Goal: Task Accomplishment & Management: Manage account settings

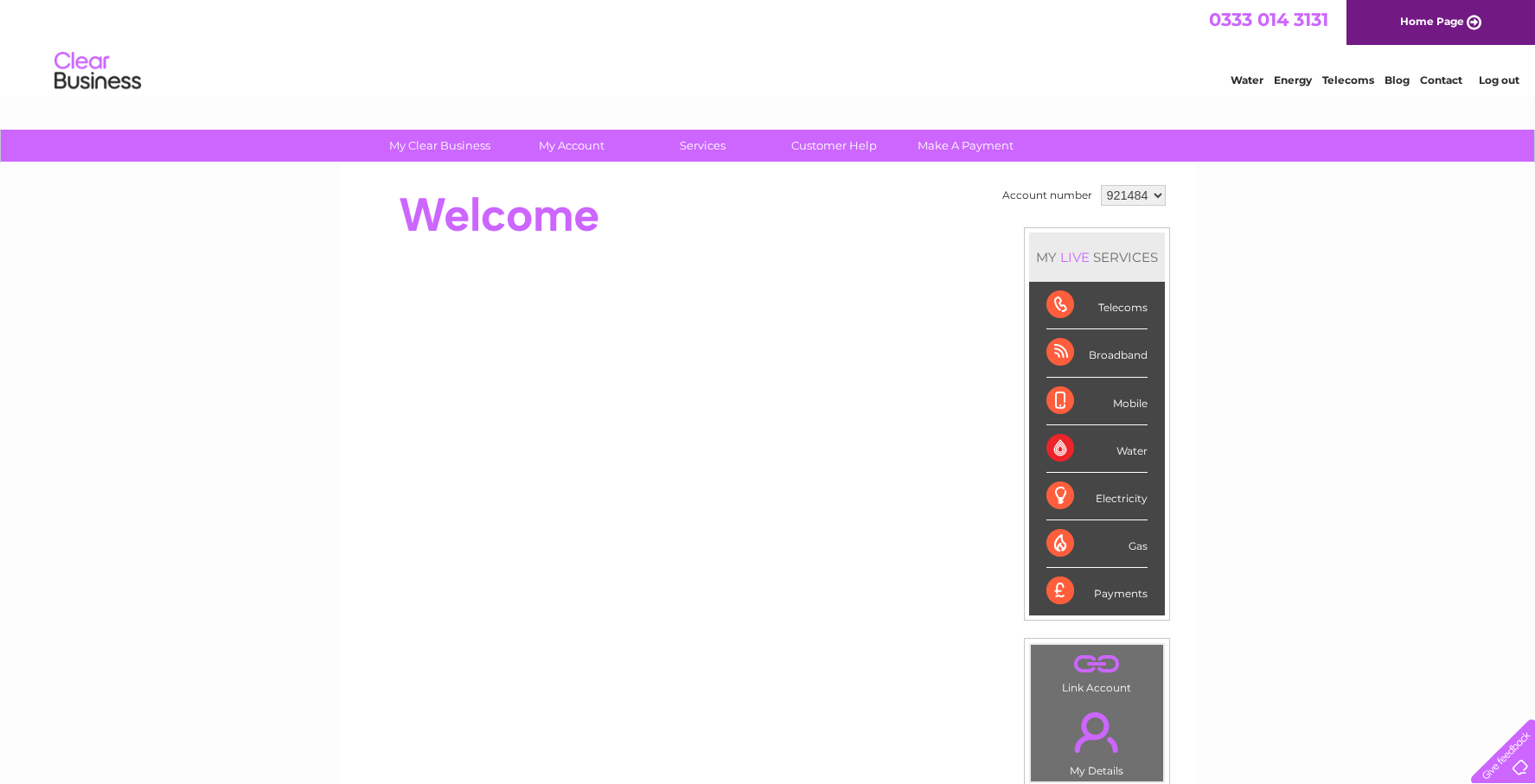
select select "923591"
click option "923591" at bounding box center [0, 0] width 0 height 0
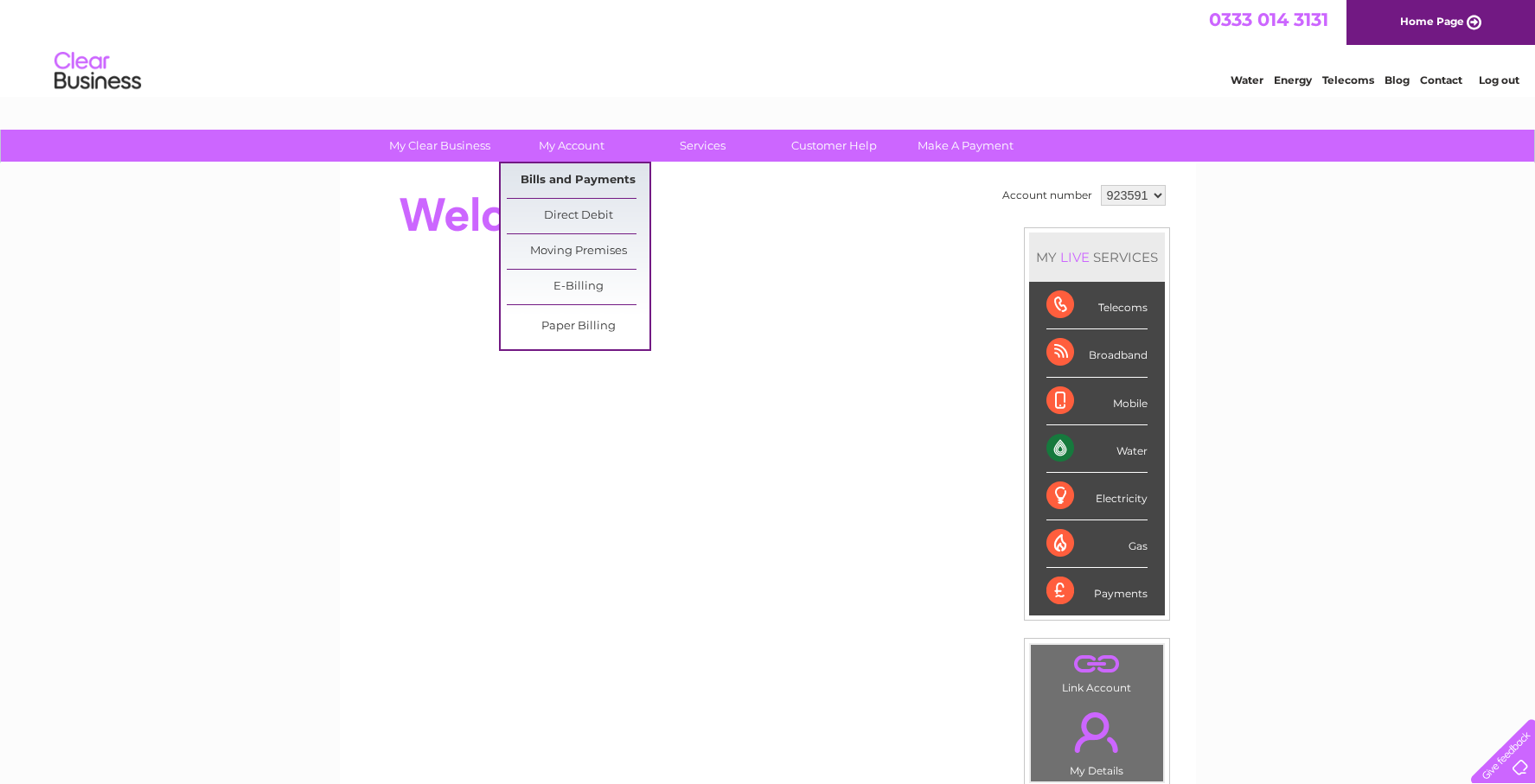
drag, startPoint x: 578, startPoint y: 176, endPoint x: 590, endPoint y: 178, distance: 12.2
click at [578, 176] on link "Bills and Payments" at bounding box center [578, 180] width 142 height 34
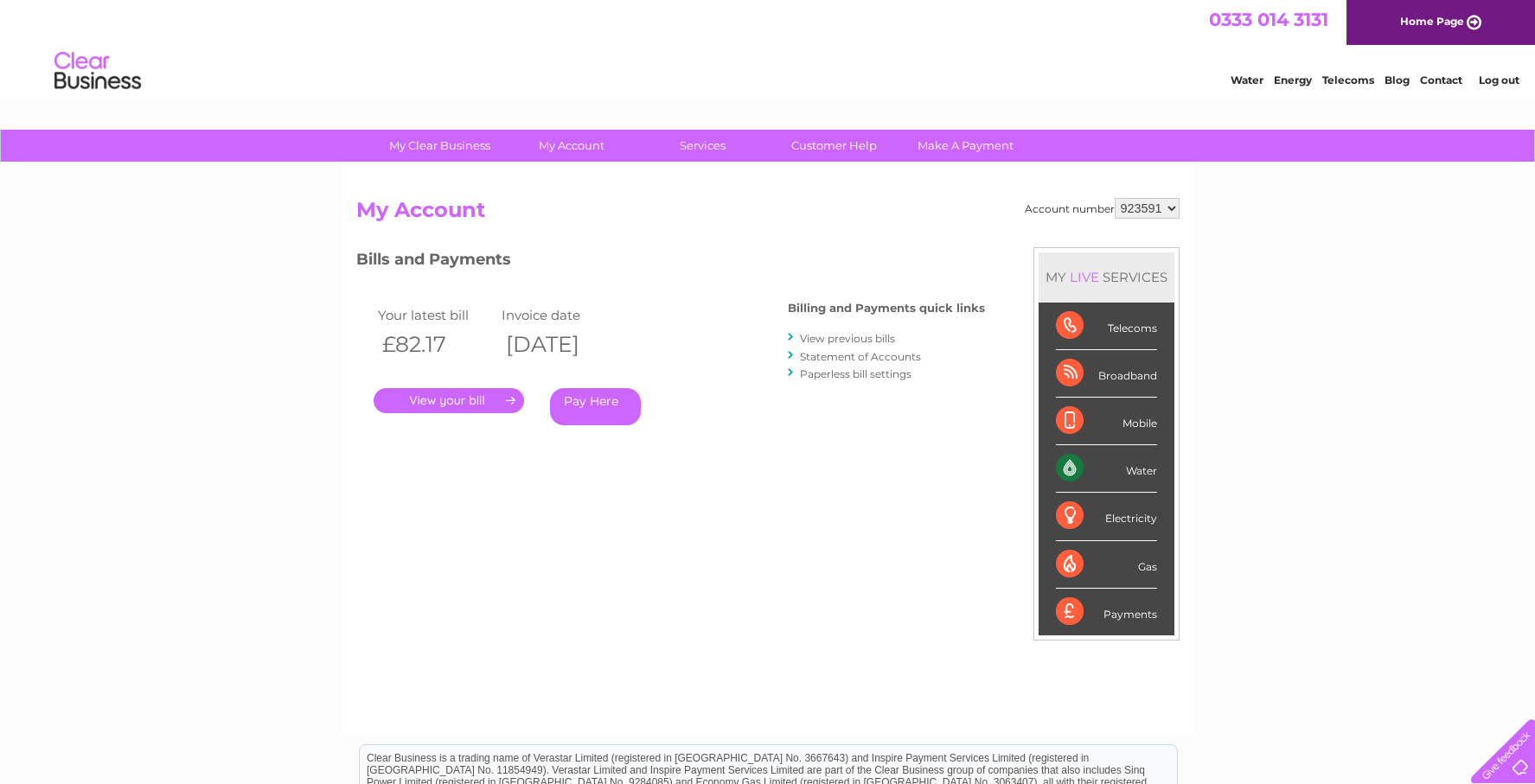
click at [868, 339] on link "View previous bills" at bounding box center [847, 338] width 96 height 13
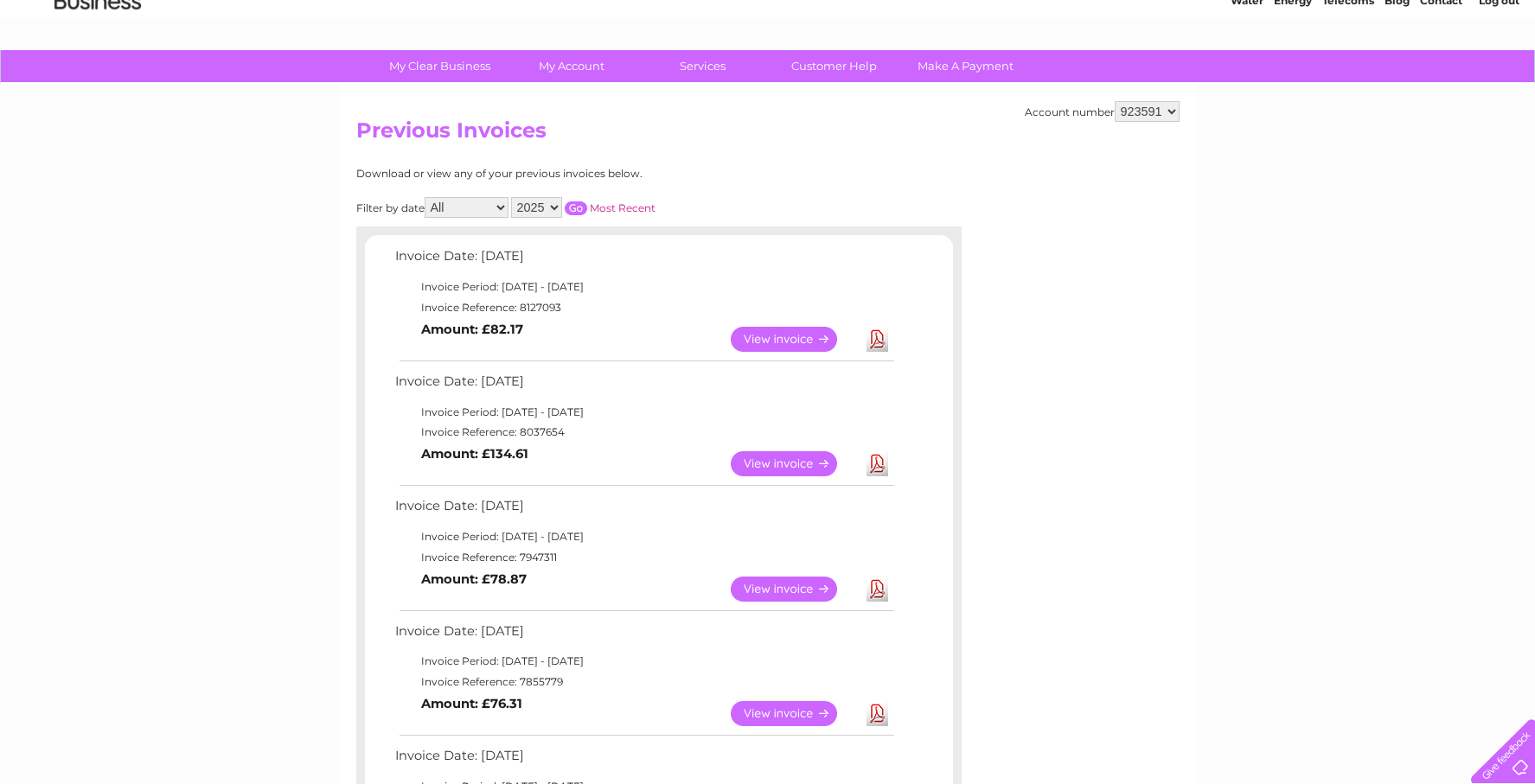
drag, startPoint x: 791, startPoint y: 466, endPoint x: 806, endPoint y: 460, distance: 16.2
click at [791, 466] on link "View" at bounding box center [794, 464] width 127 height 25
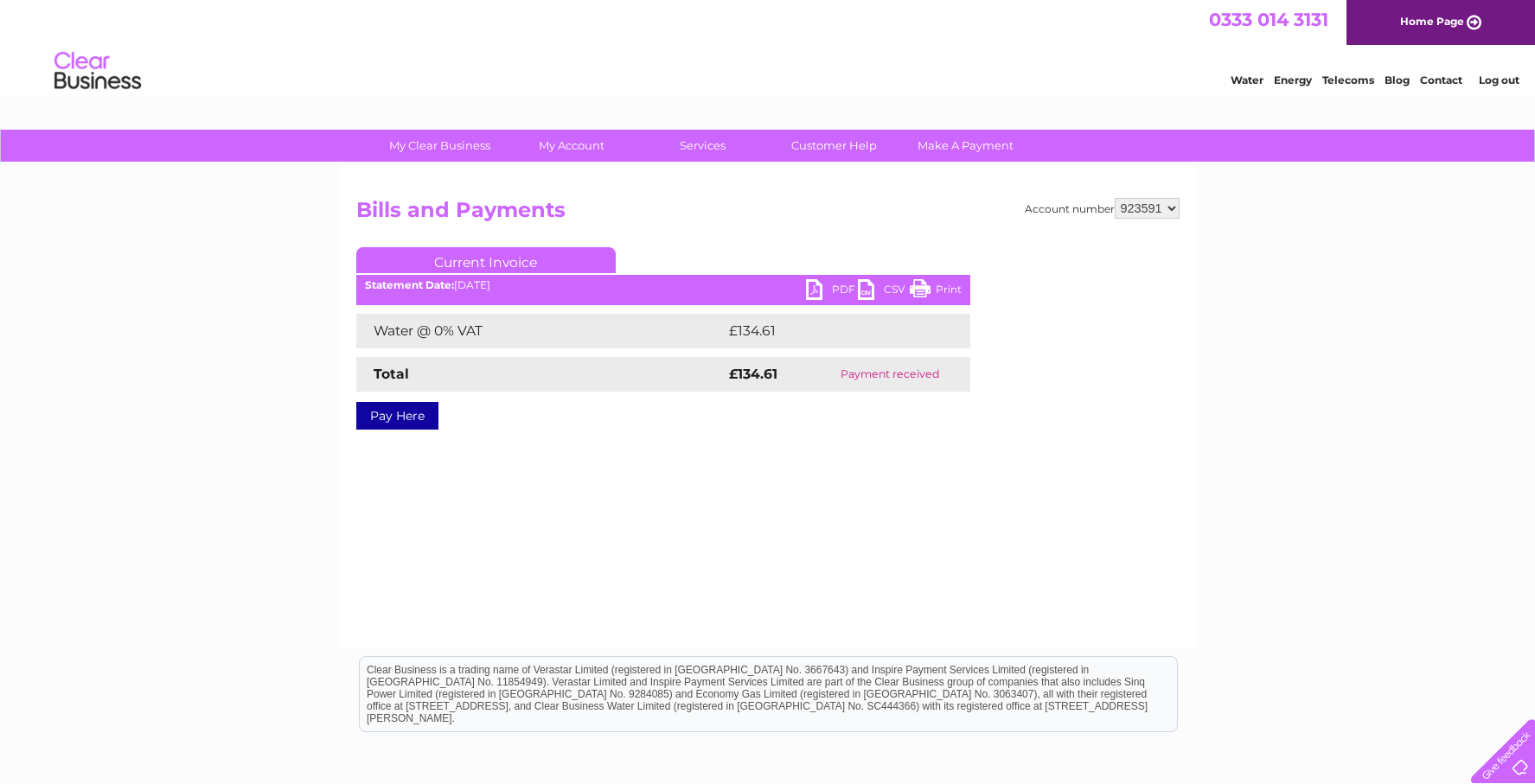
click at [810, 291] on link "PDF" at bounding box center [831, 292] width 52 height 25
